Goal: Task Accomplishment & Management: Use online tool/utility

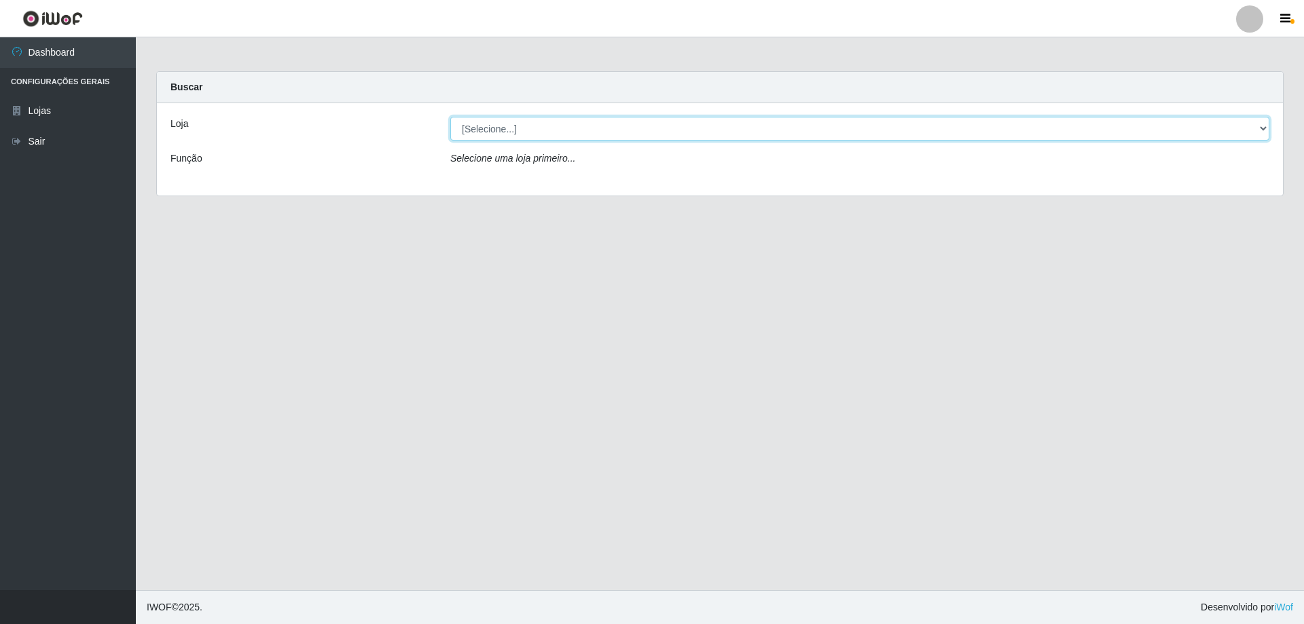
click at [911, 131] on select "[Selecione...] Atacado Vem - [STREET_ADDRESS]" at bounding box center [859, 129] width 819 height 24
select select "461"
click at [450, 117] on select "[Selecione...] Atacado Vem - [STREET_ADDRESS]" at bounding box center [859, 129] width 819 height 24
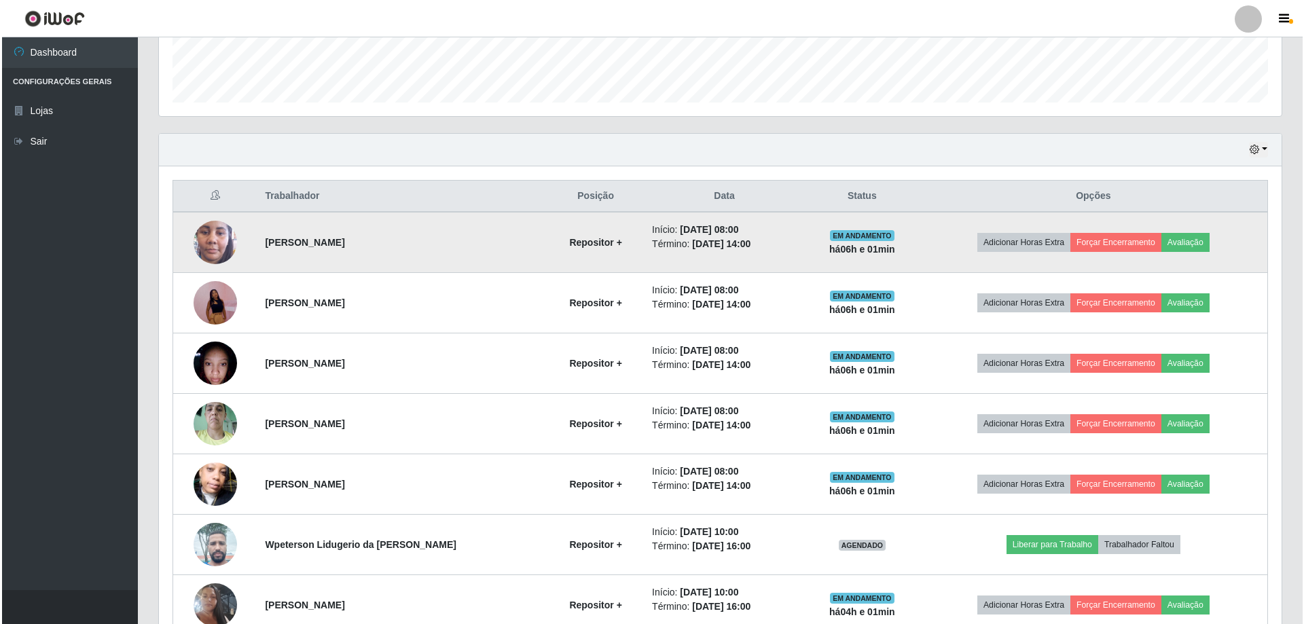
scroll to position [407, 0]
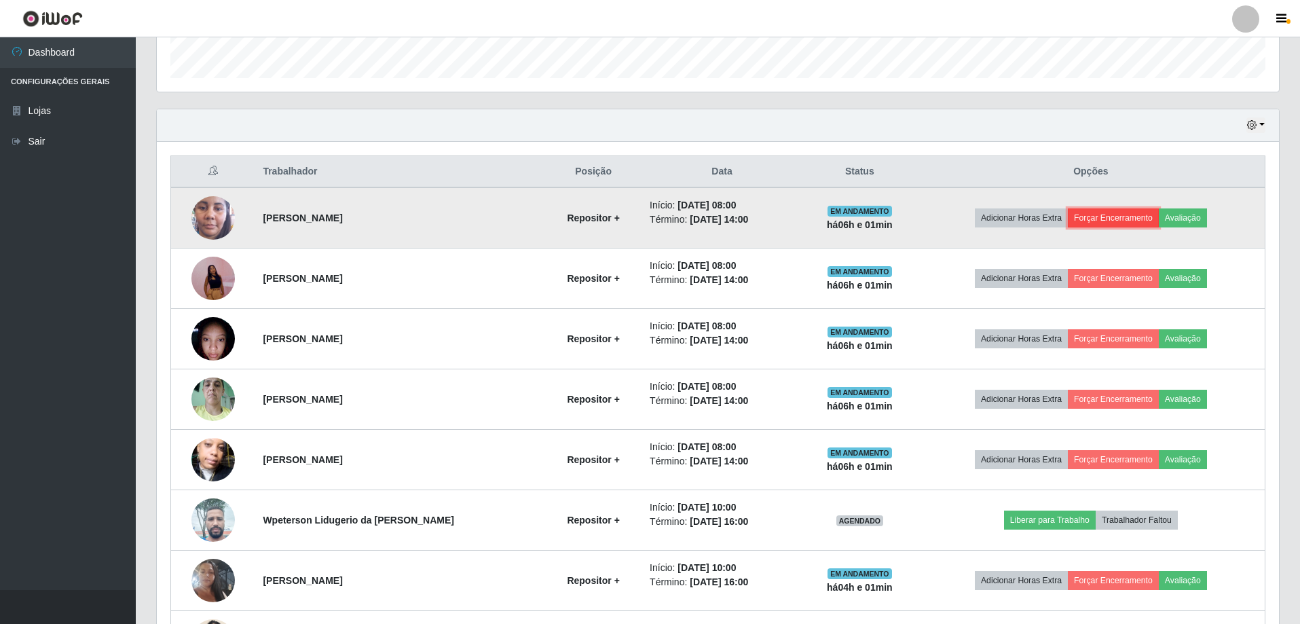
click at [1098, 217] on button "Forçar Encerramento" at bounding box center [1113, 217] width 91 height 19
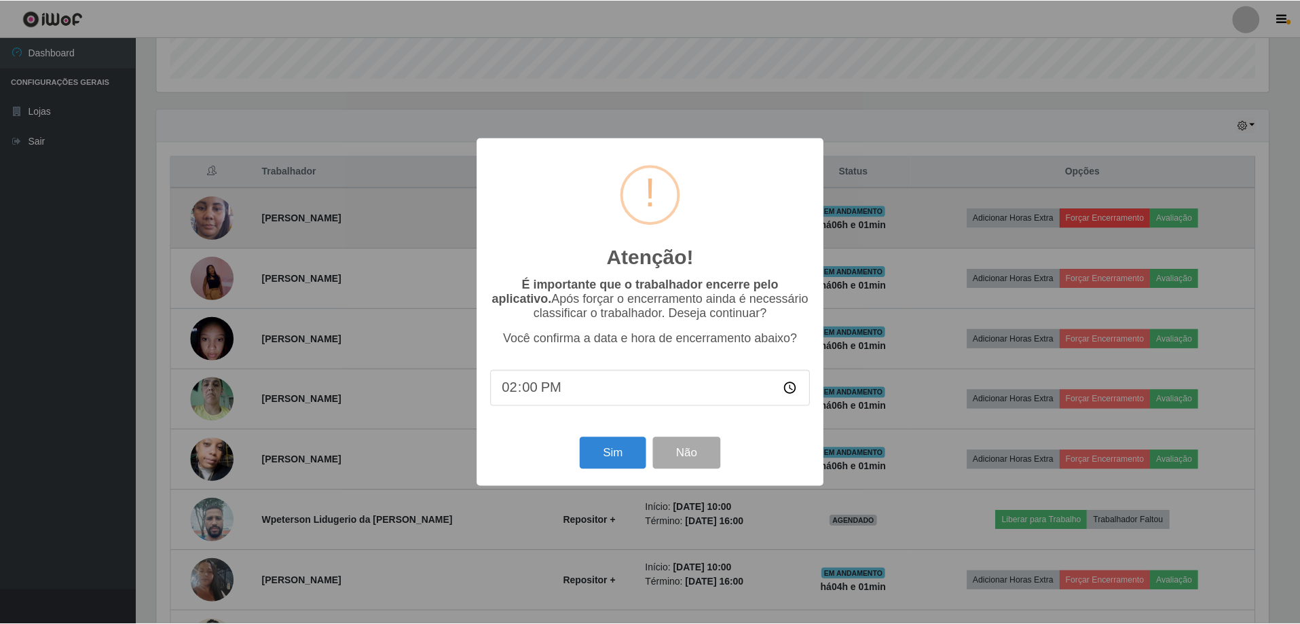
scroll to position [282, 1116]
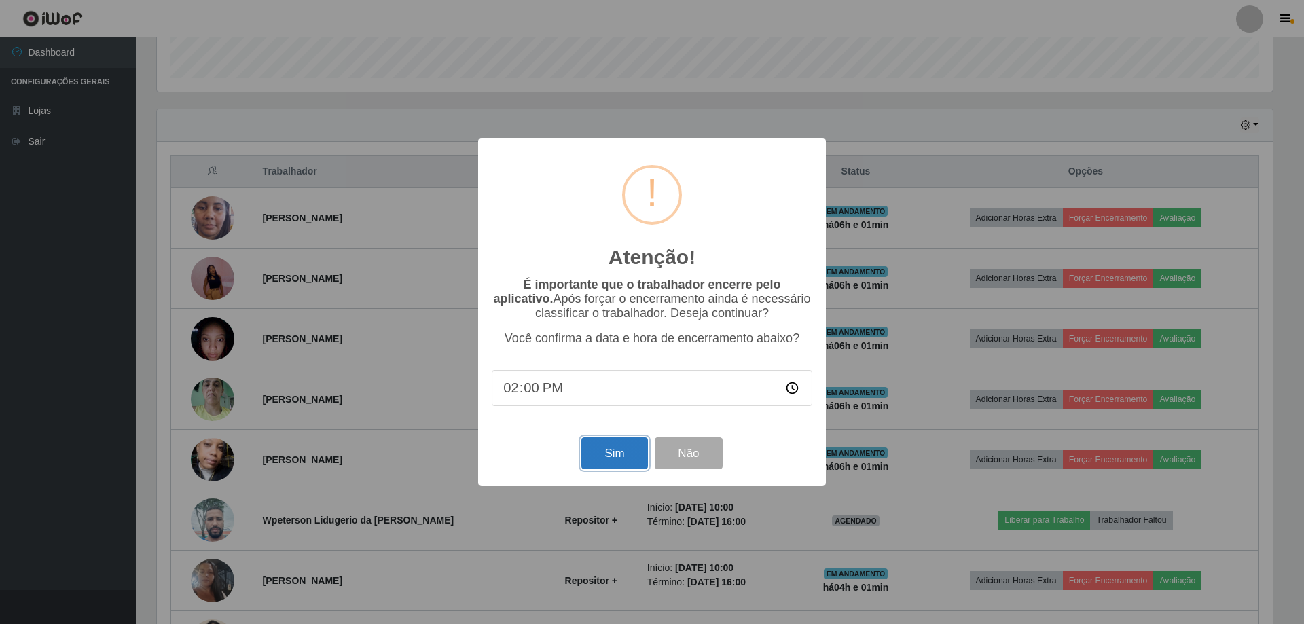
click at [599, 457] on button "Sim" at bounding box center [614, 453] width 66 height 32
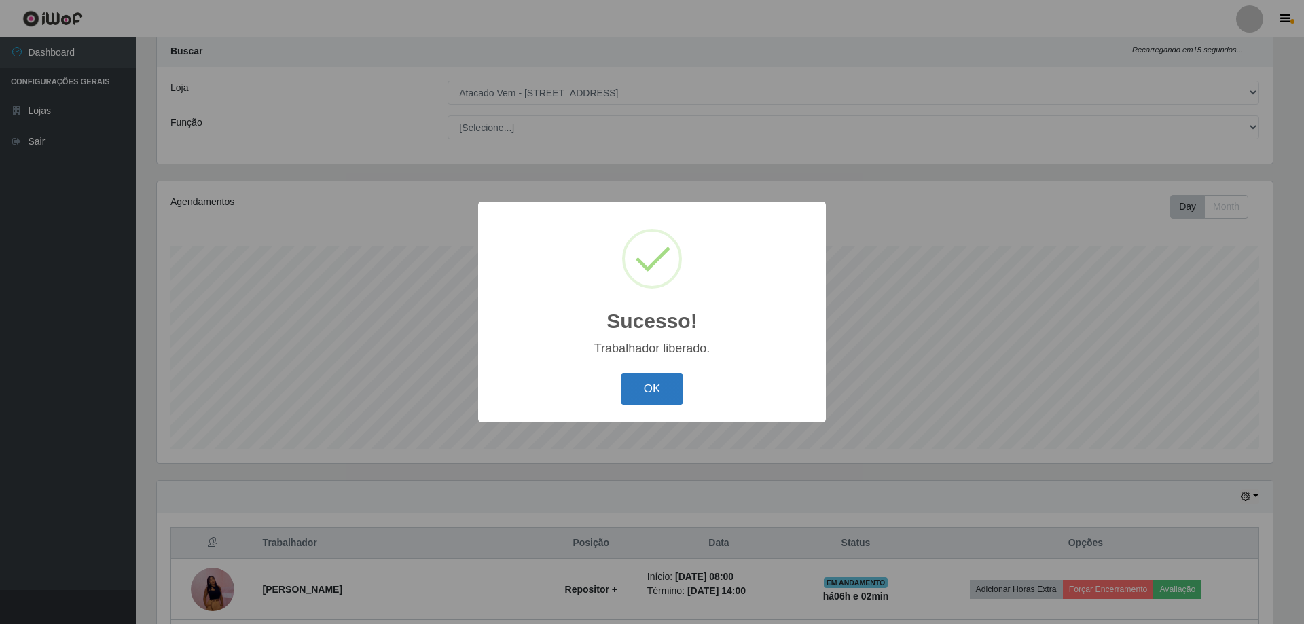
click at [655, 392] on button "OK" at bounding box center [652, 389] width 63 height 32
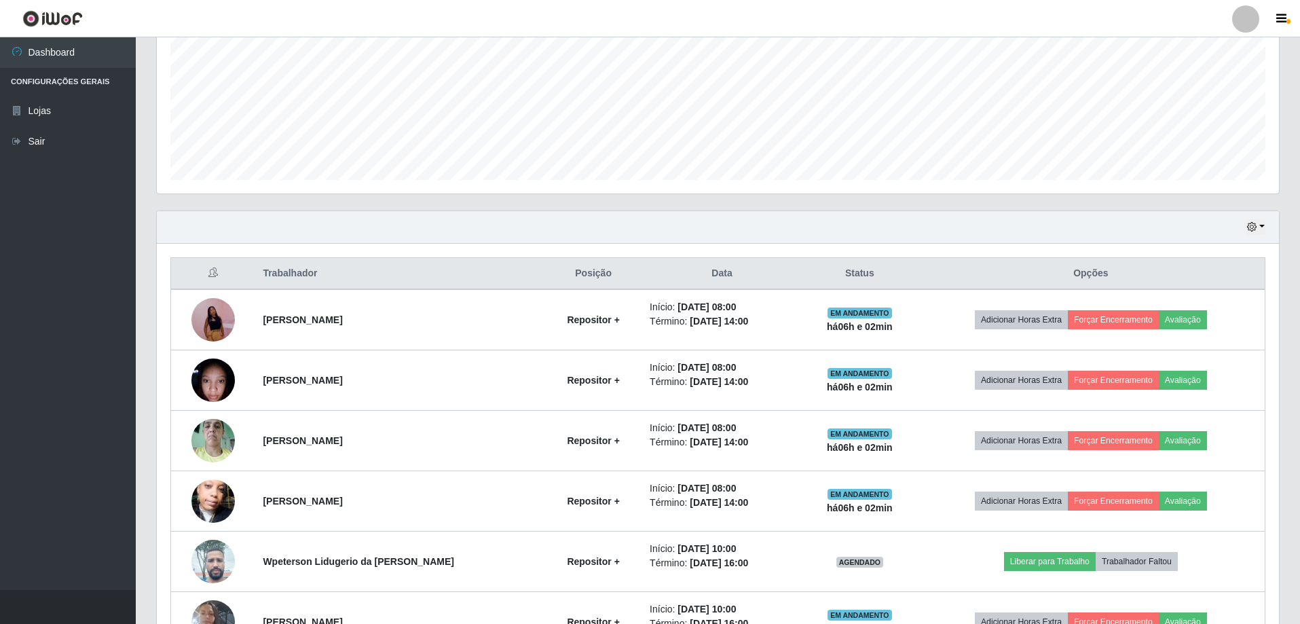
scroll to position [308, 0]
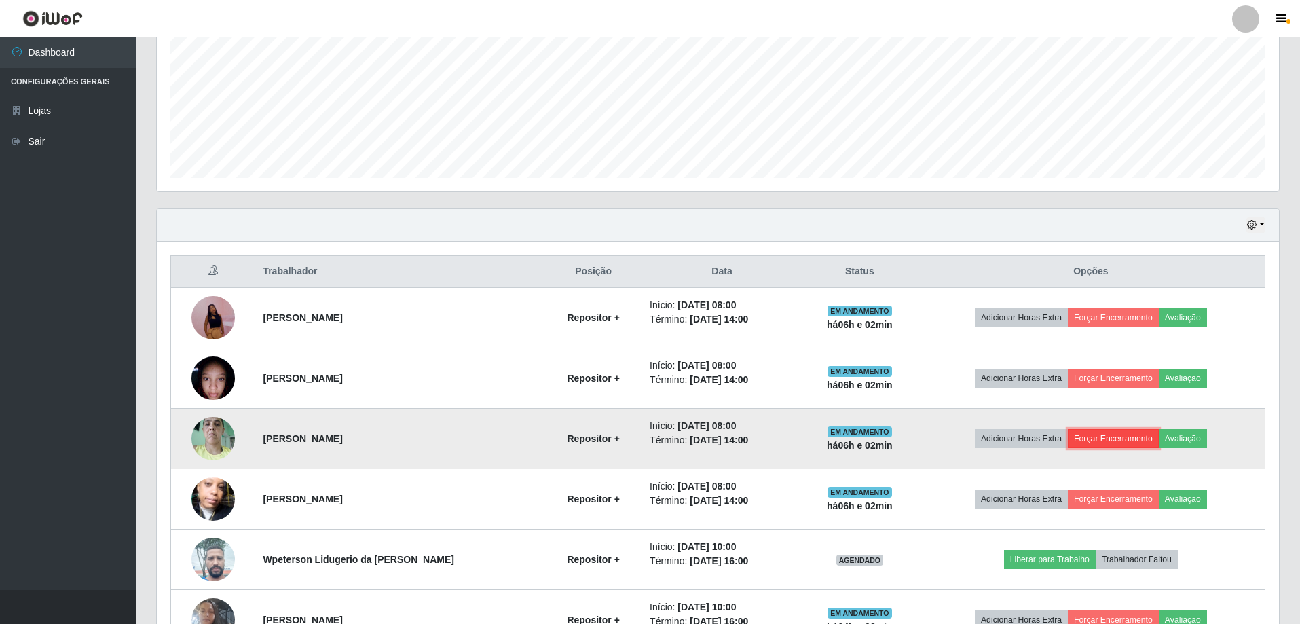
click at [1110, 435] on button "Forçar Encerramento" at bounding box center [1113, 438] width 91 height 19
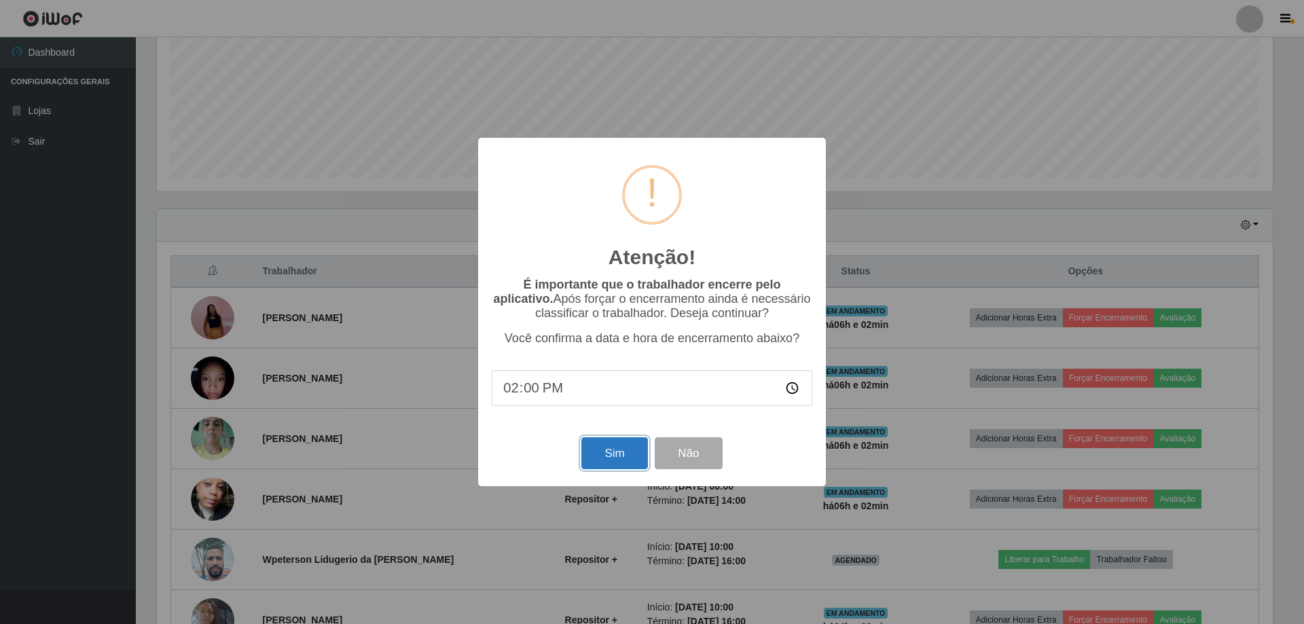
click at [608, 462] on button "Sim" at bounding box center [614, 453] width 66 height 32
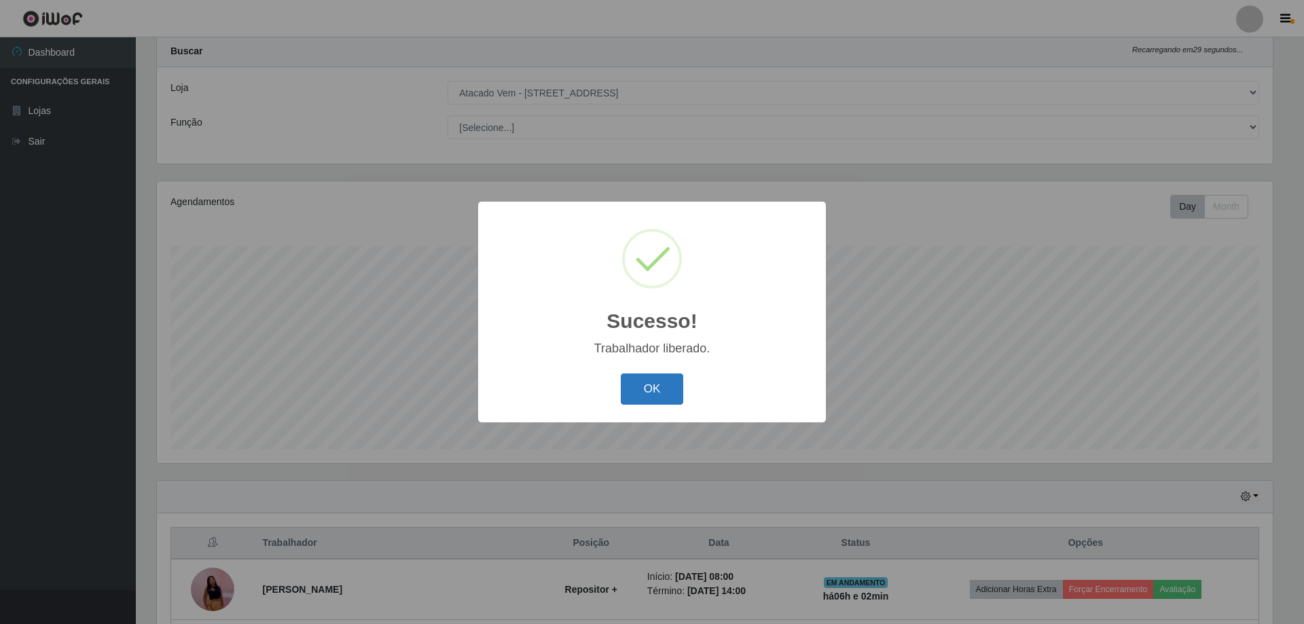
click at [647, 388] on button "OK" at bounding box center [652, 389] width 63 height 32
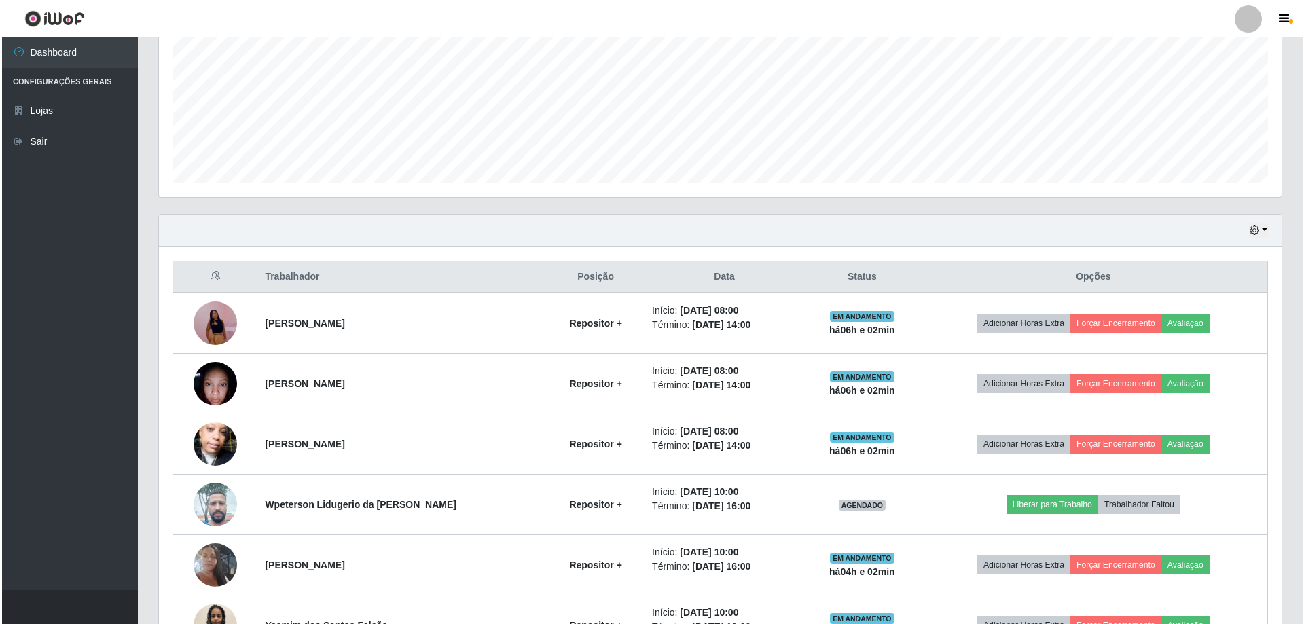
scroll to position [308, 0]
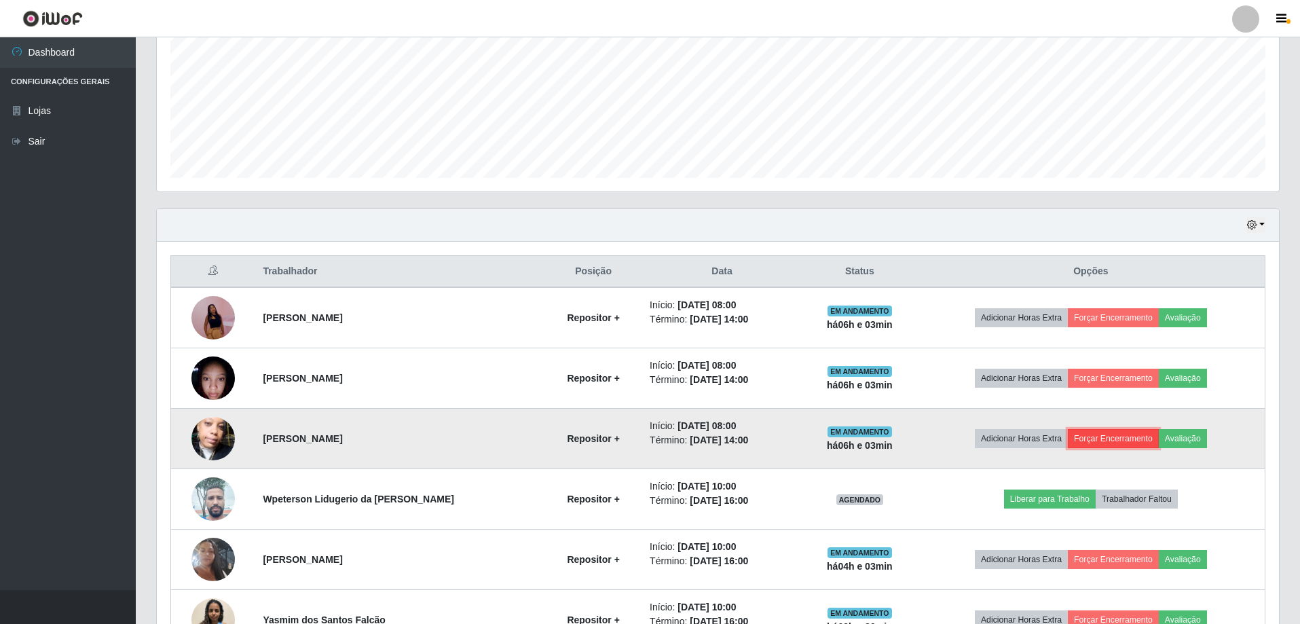
click at [1123, 438] on button "Forçar Encerramento" at bounding box center [1113, 438] width 91 height 19
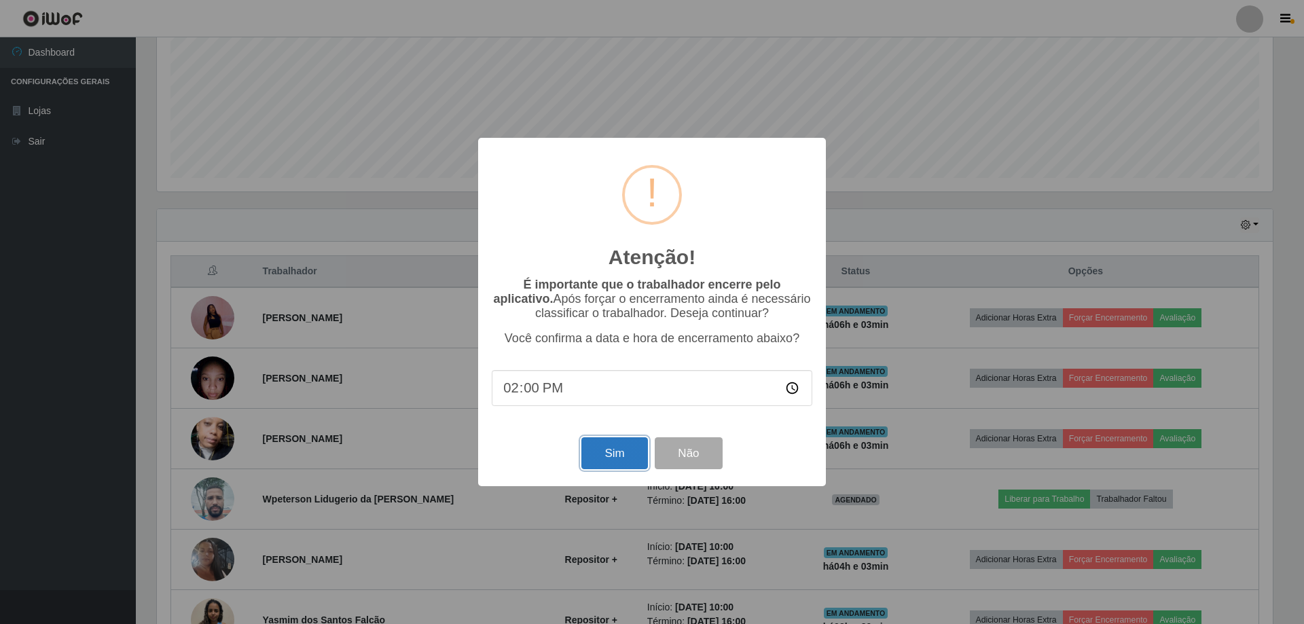
click at [631, 449] on button "Sim" at bounding box center [614, 453] width 66 height 32
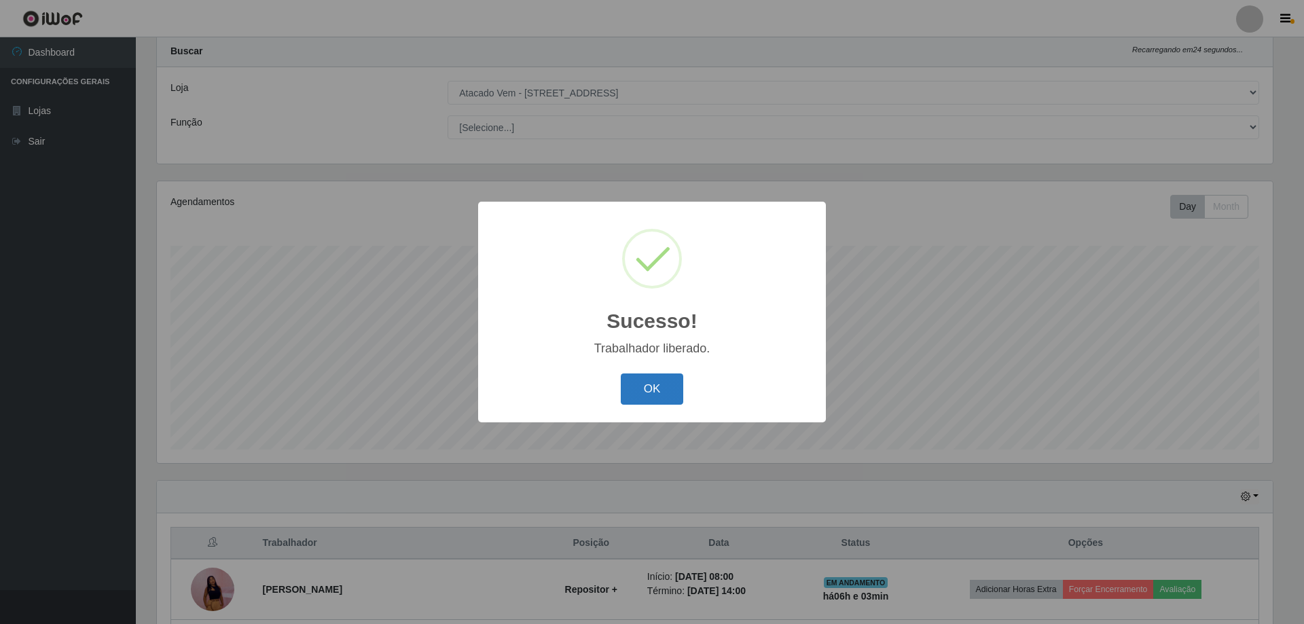
click at [651, 391] on button "OK" at bounding box center [652, 389] width 63 height 32
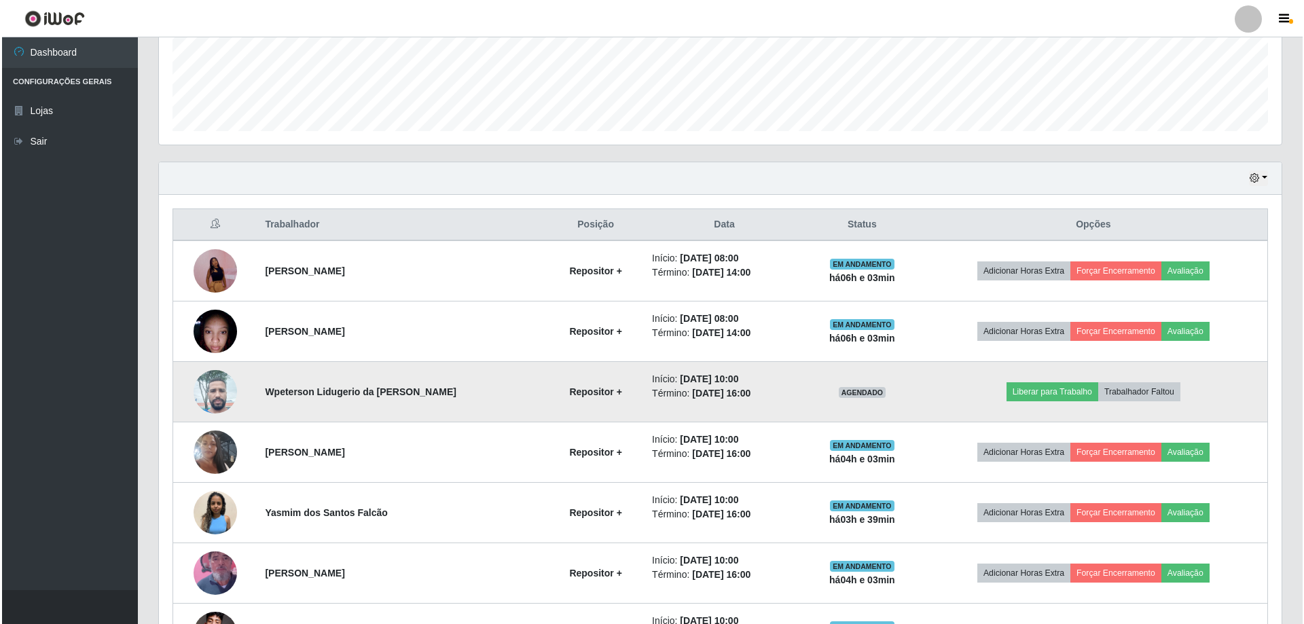
scroll to position [376, 0]
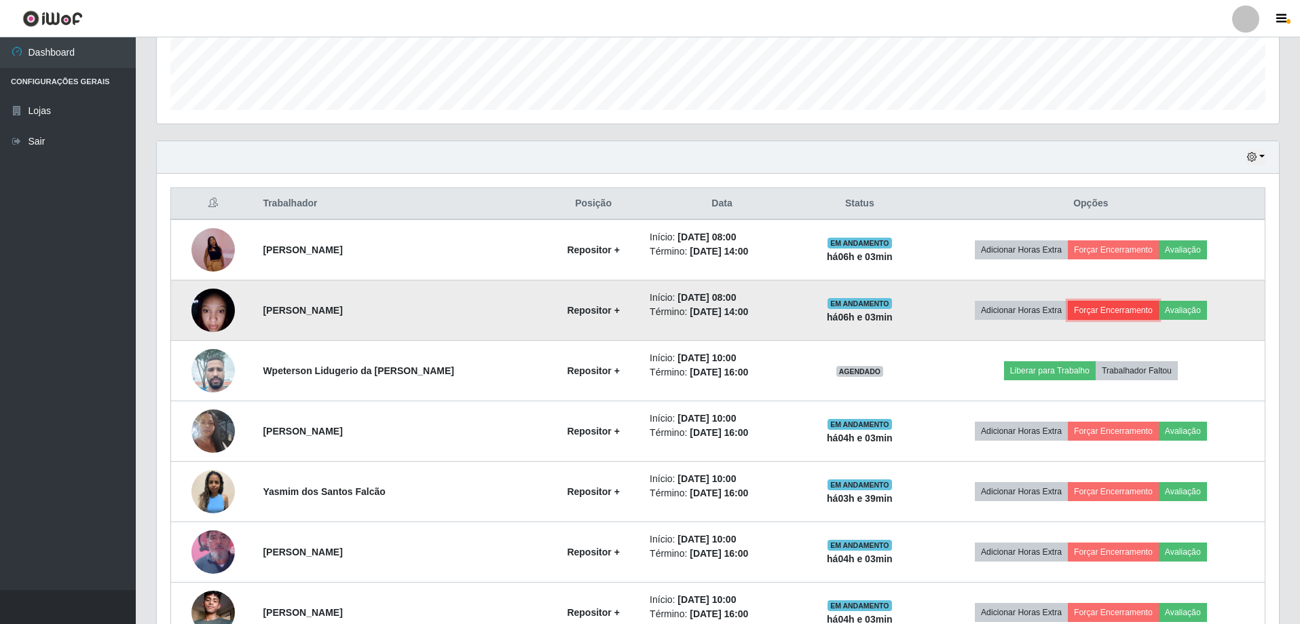
click at [1093, 310] on button "Forçar Encerramento" at bounding box center [1113, 310] width 91 height 19
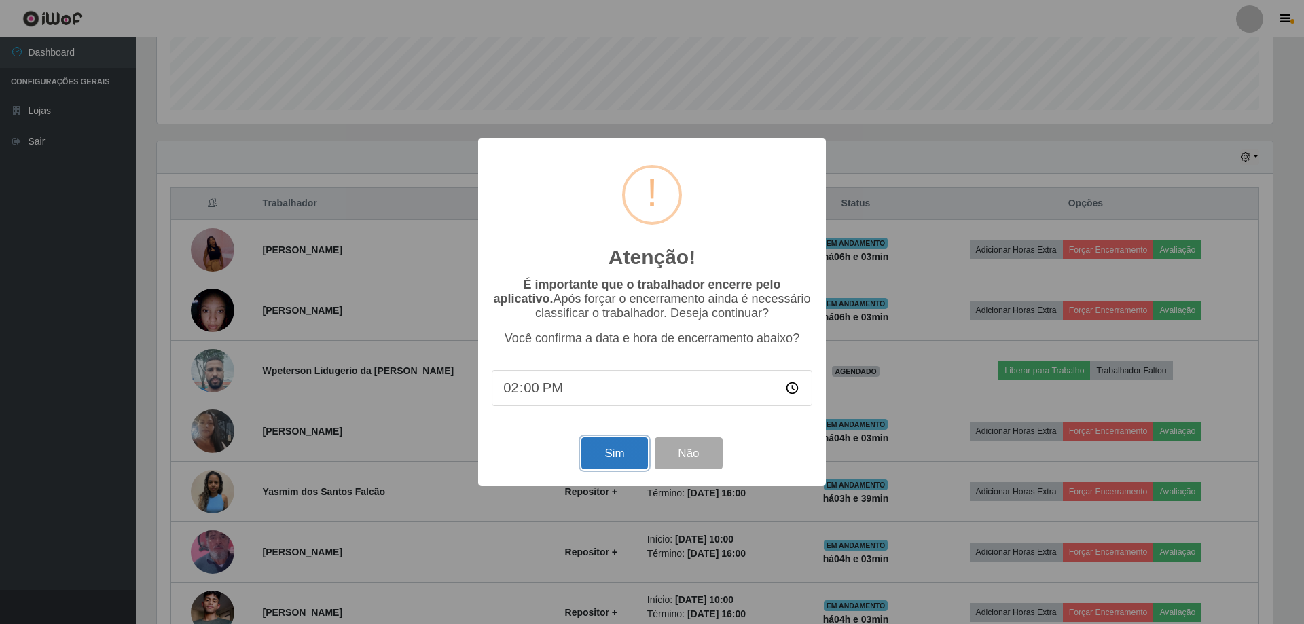
click at [599, 454] on button "Sim" at bounding box center [614, 453] width 66 height 32
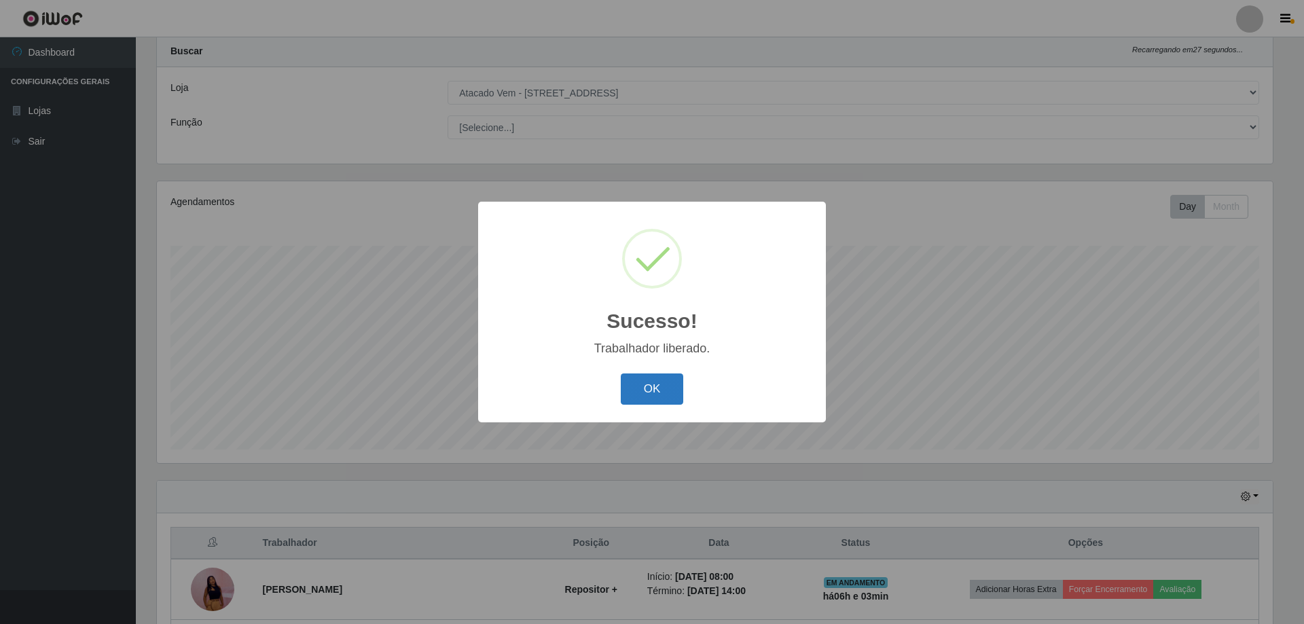
click at [672, 390] on button "OK" at bounding box center [652, 389] width 63 height 32
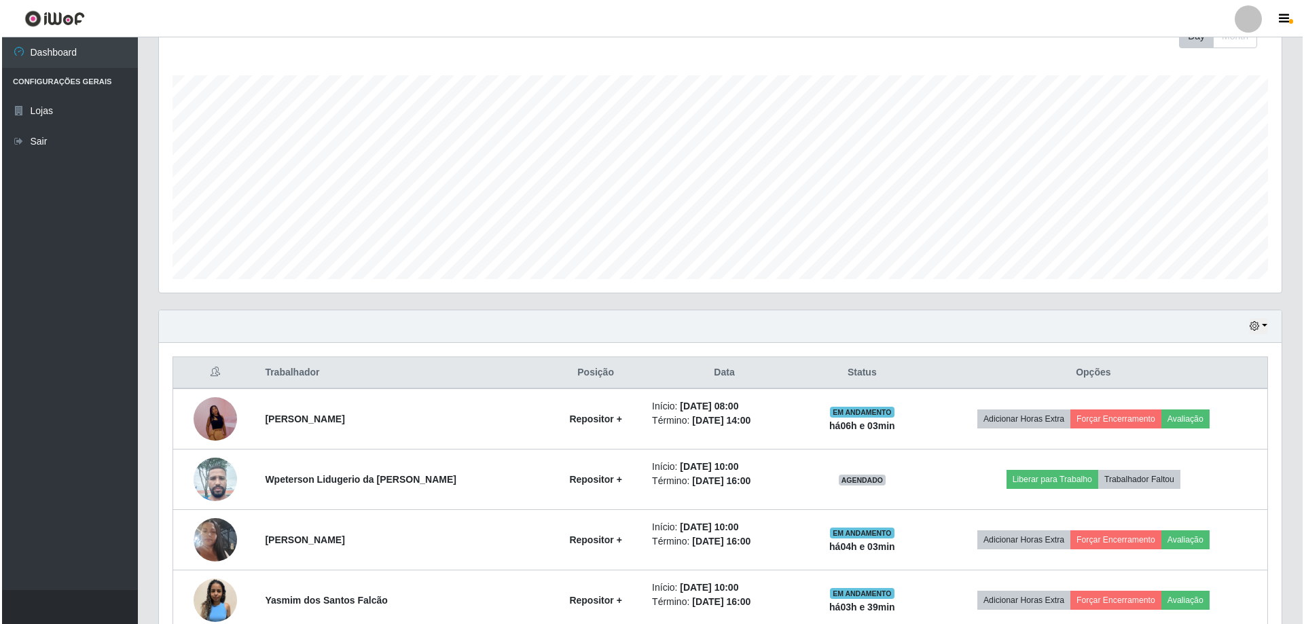
scroll to position [240, 0]
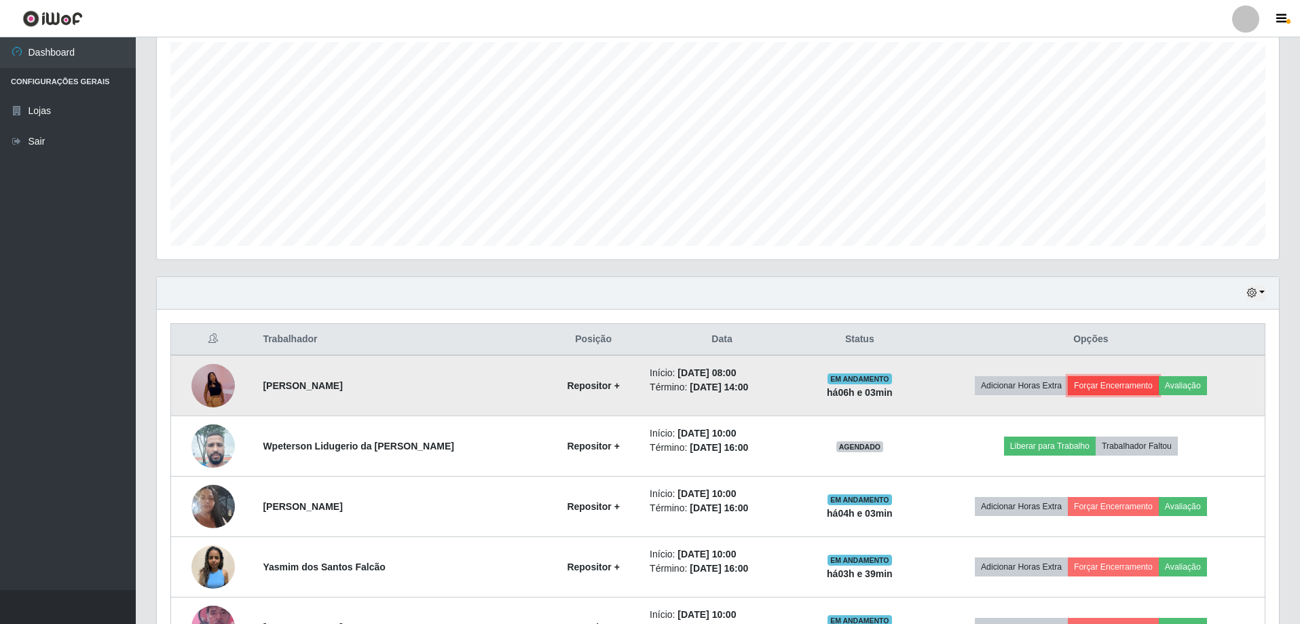
click at [1114, 383] on button "Forçar Encerramento" at bounding box center [1113, 385] width 91 height 19
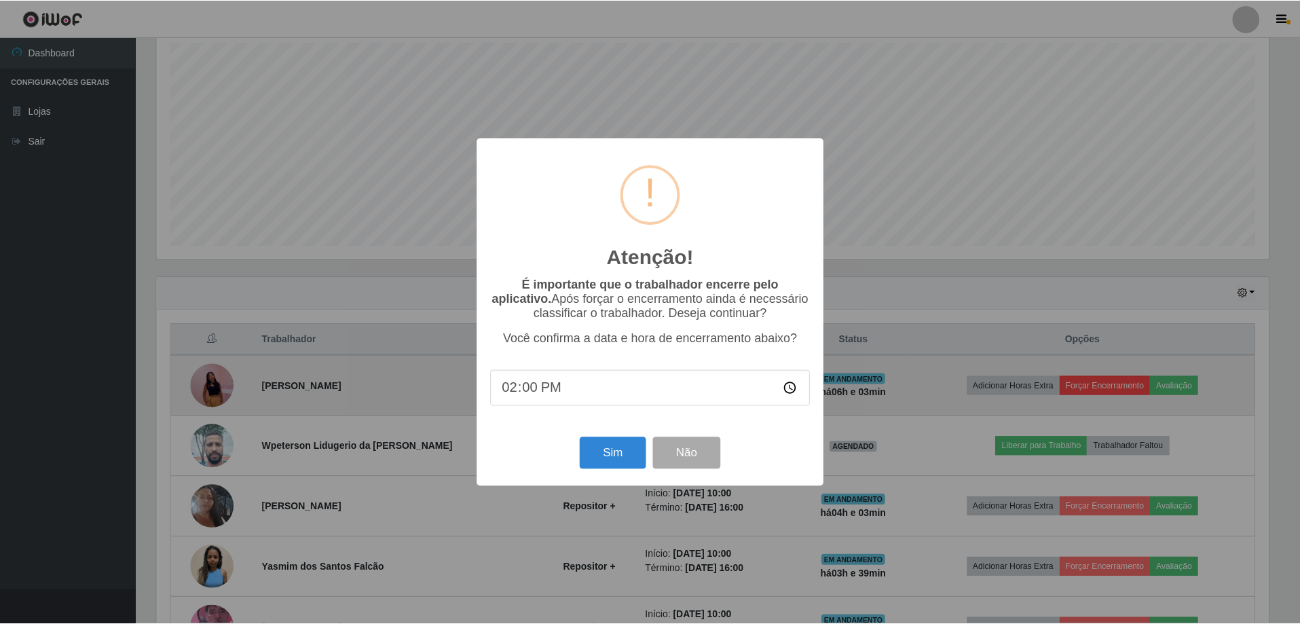
scroll to position [282, 1116]
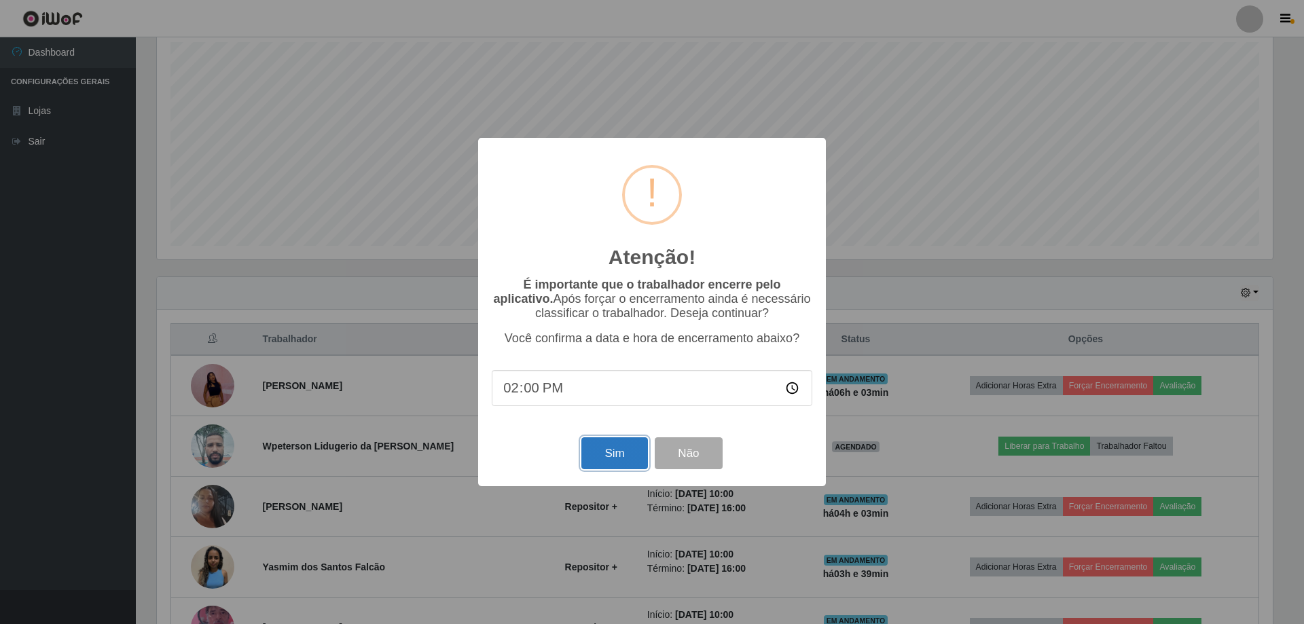
click at [608, 458] on button "Sim" at bounding box center [614, 453] width 66 height 32
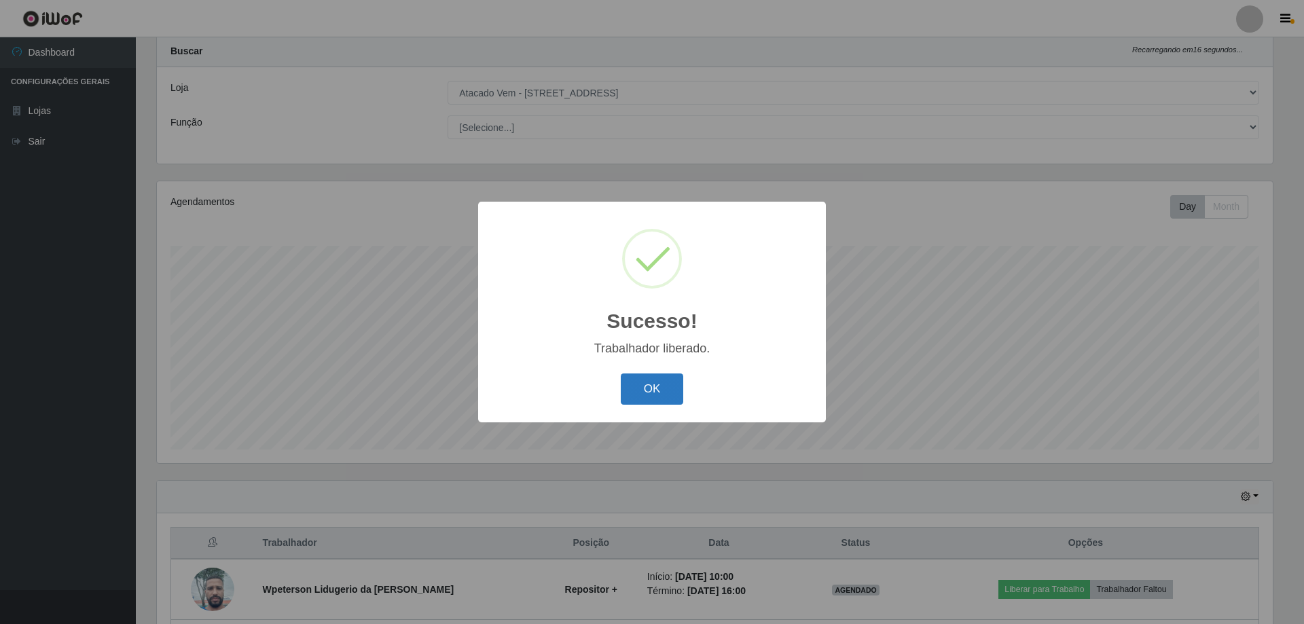
click at [651, 384] on button "OK" at bounding box center [652, 389] width 63 height 32
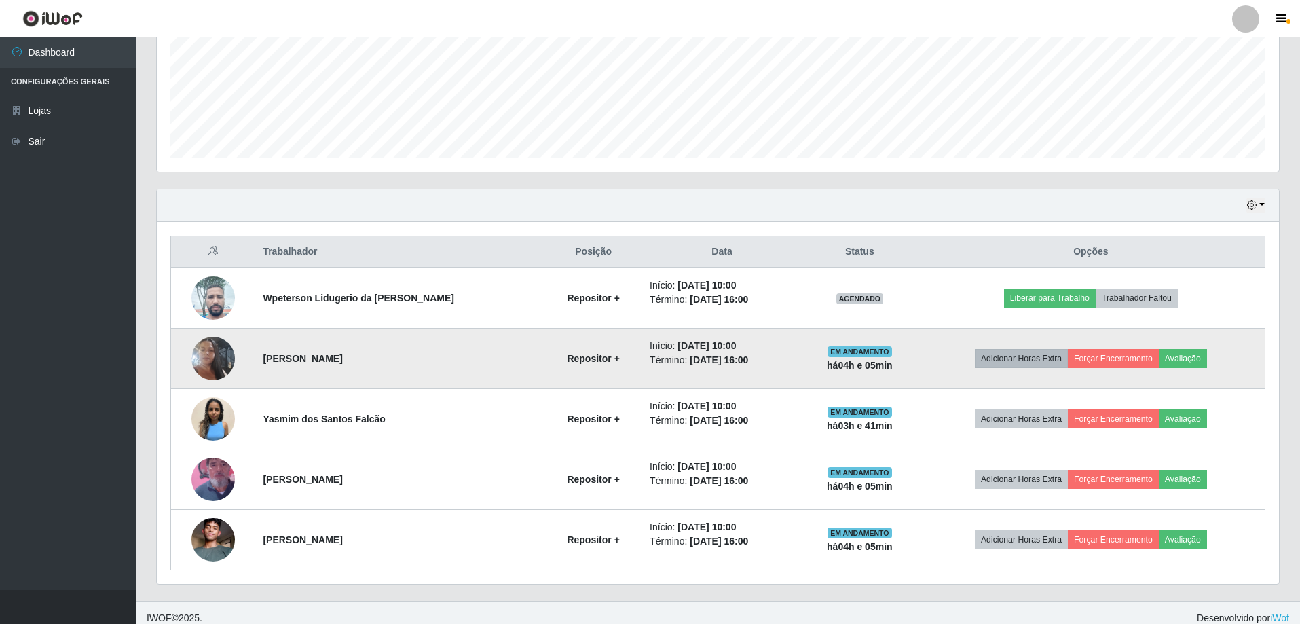
scroll to position [338, 0]
